Goal: Understand process/instructions: Learn how to perform a task or action

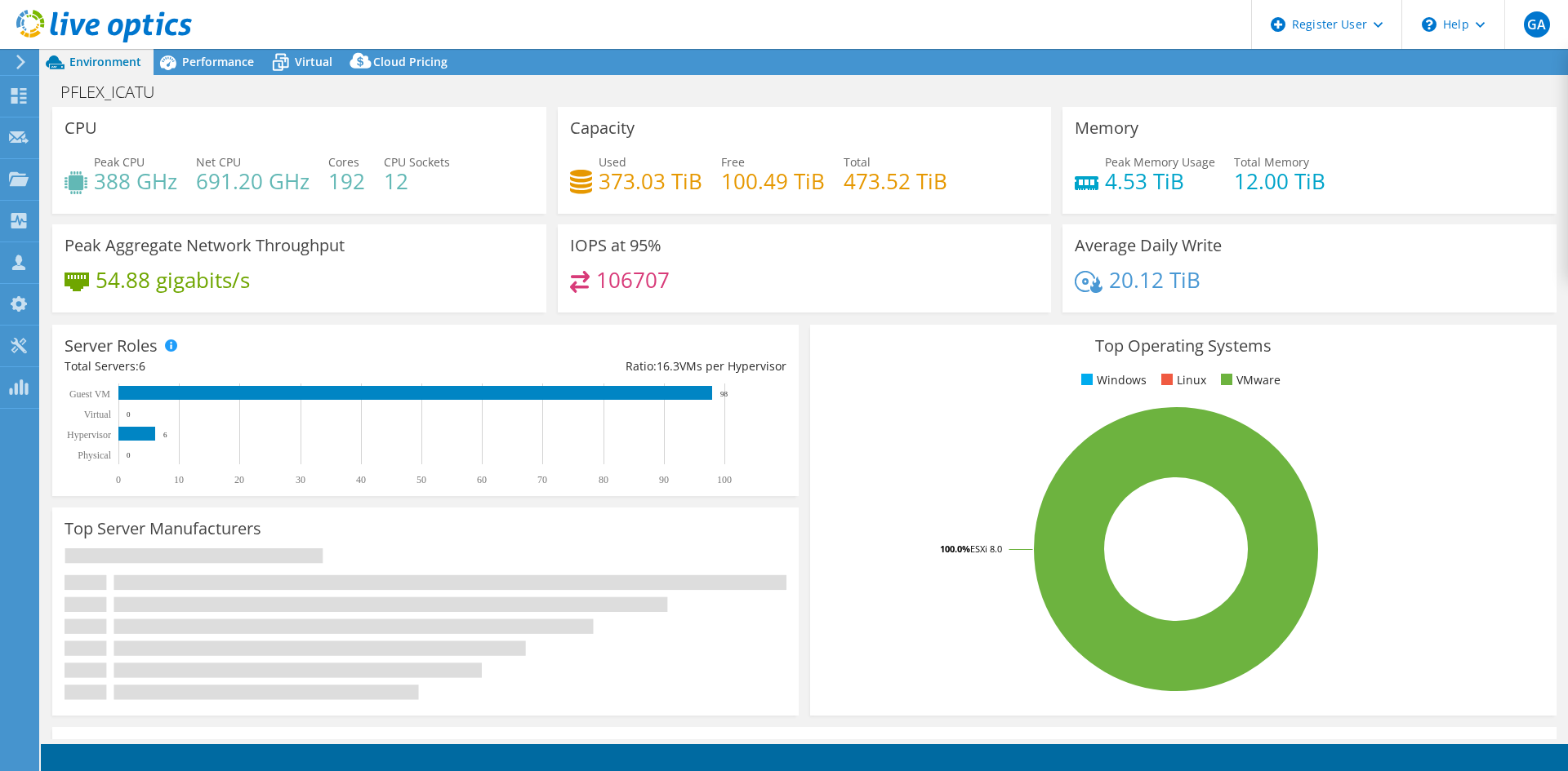
select select "USD"
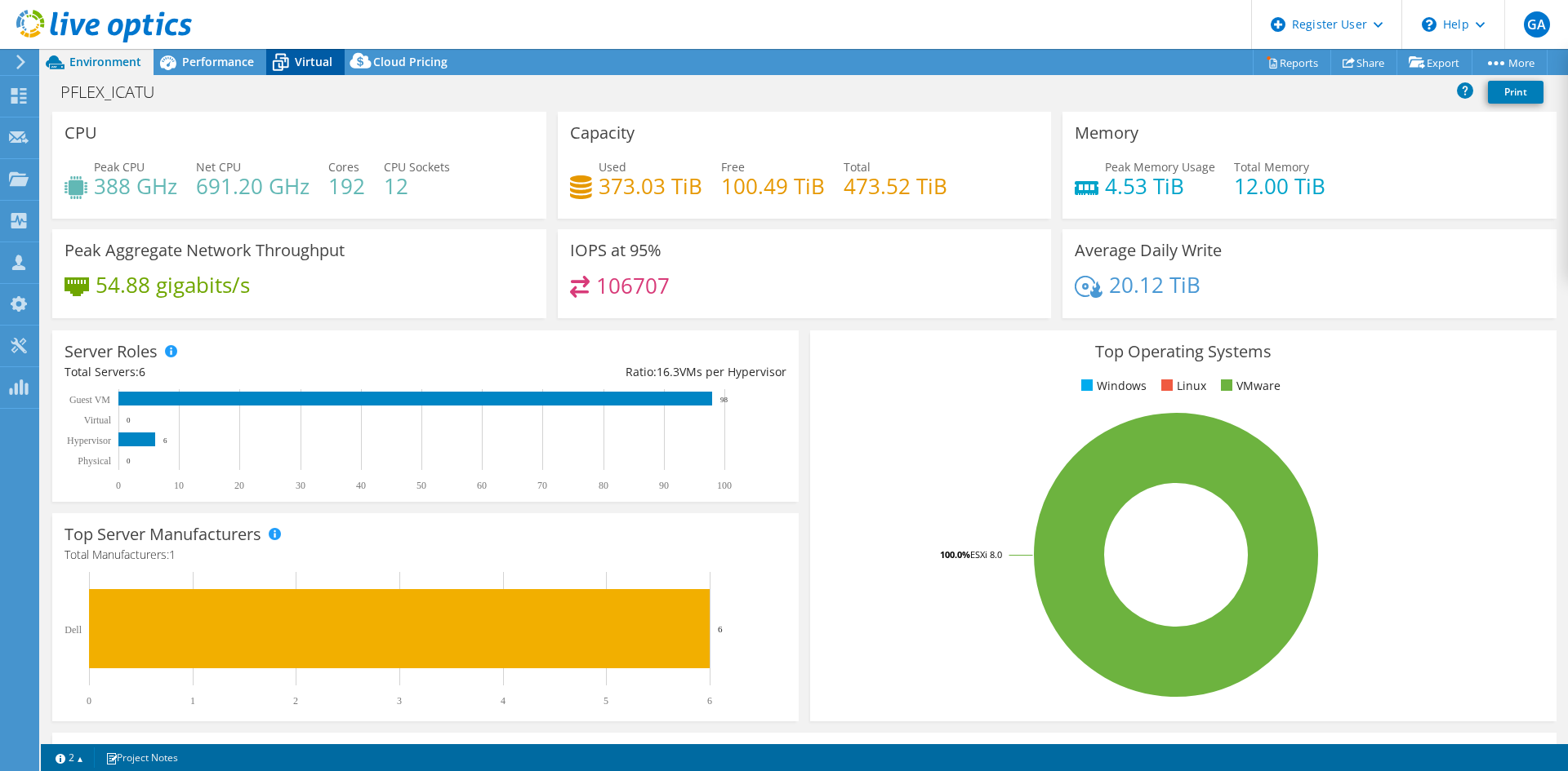
click at [292, 57] on icon at bounding box center [280, 62] width 29 height 29
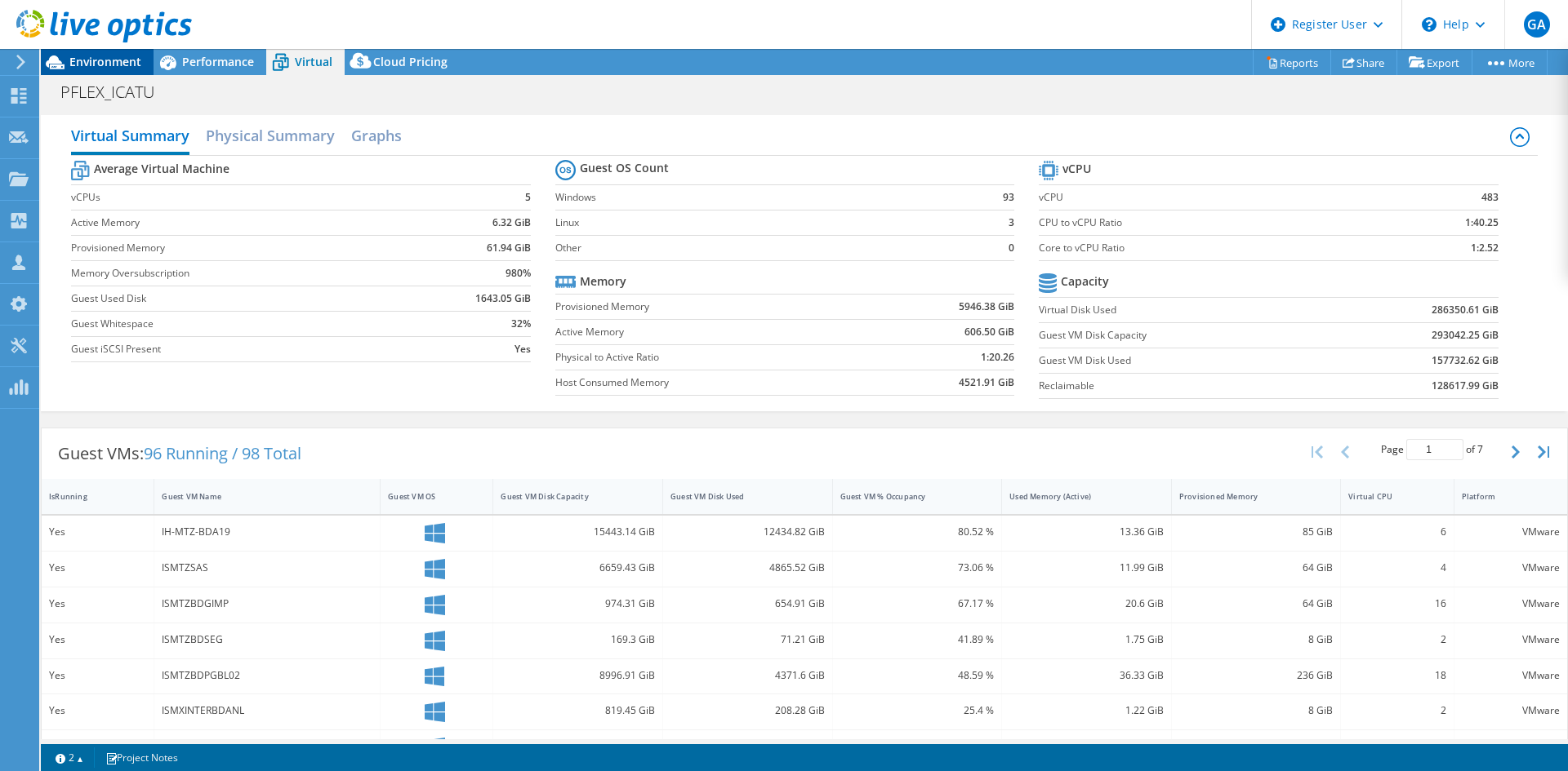
click at [115, 60] on span "Environment" at bounding box center [105, 61] width 72 height 16
